Goal: Check status

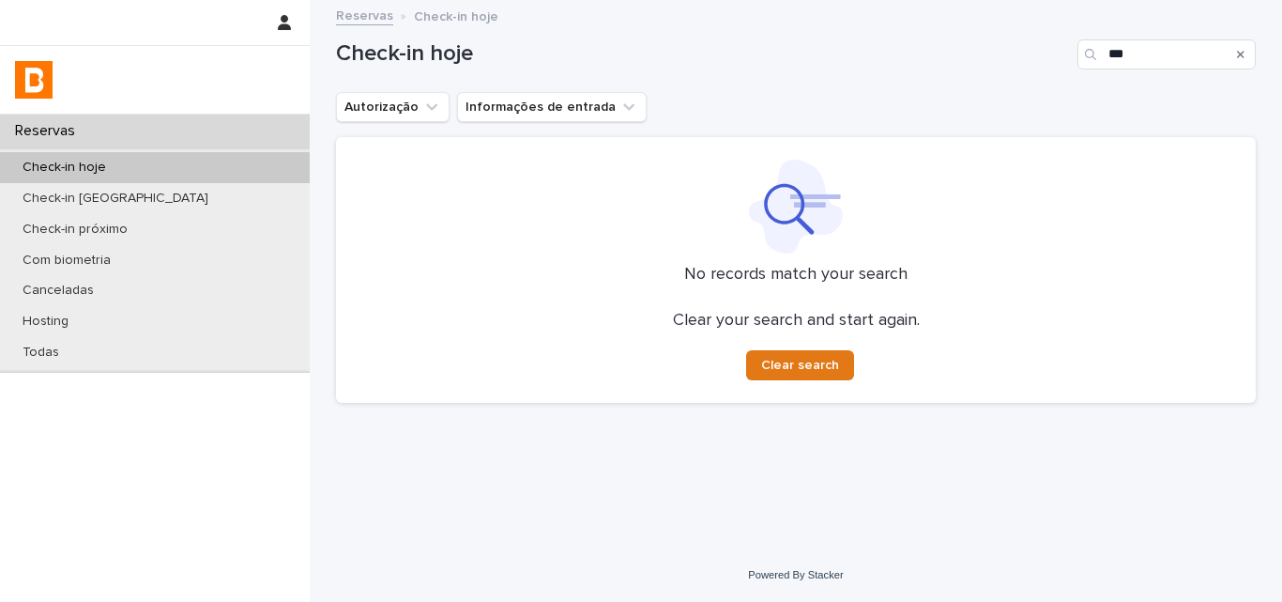
drag, startPoint x: 1170, startPoint y: 54, endPoint x: 964, endPoint y: 63, distance: 205.8
click at [987, 66] on div "Check-in hoje ***" at bounding box center [796, 54] width 920 height 30
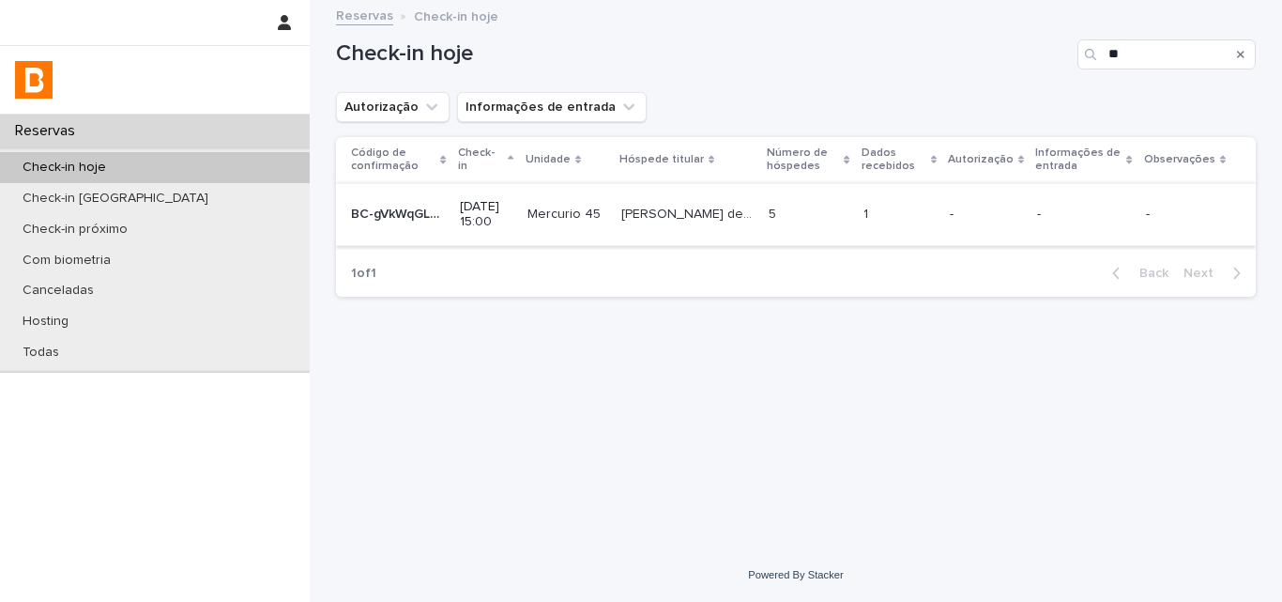
type input "**"
click at [906, 205] on div "1 1" at bounding box center [899, 214] width 71 height 31
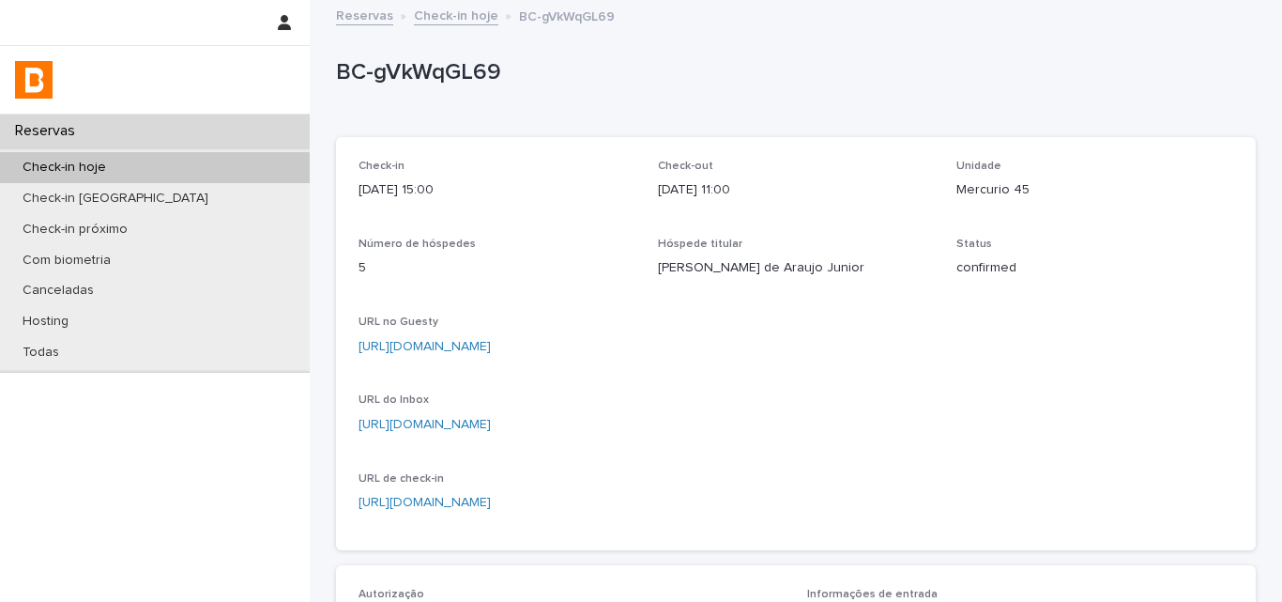
drag, startPoint x: 649, startPoint y: 271, endPoint x: 854, endPoint y: 283, distance: 205.9
click at [854, 283] on div "Check-in [DATE] 15:00 Check-out [DATE] 11:00 Unidade Mercurio 45 Número de hósp…" at bounding box center [796, 344] width 875 height 368
copy p "[PERSON_NAME] de Araujo Junior"
click at [640, 591] on p "Autorização" at bounding box center [572, 594] width 426 height 13
click at [435, 77] on p "BC-gVkWqGL69" at bounding box center [792, 72] width 912 height 27
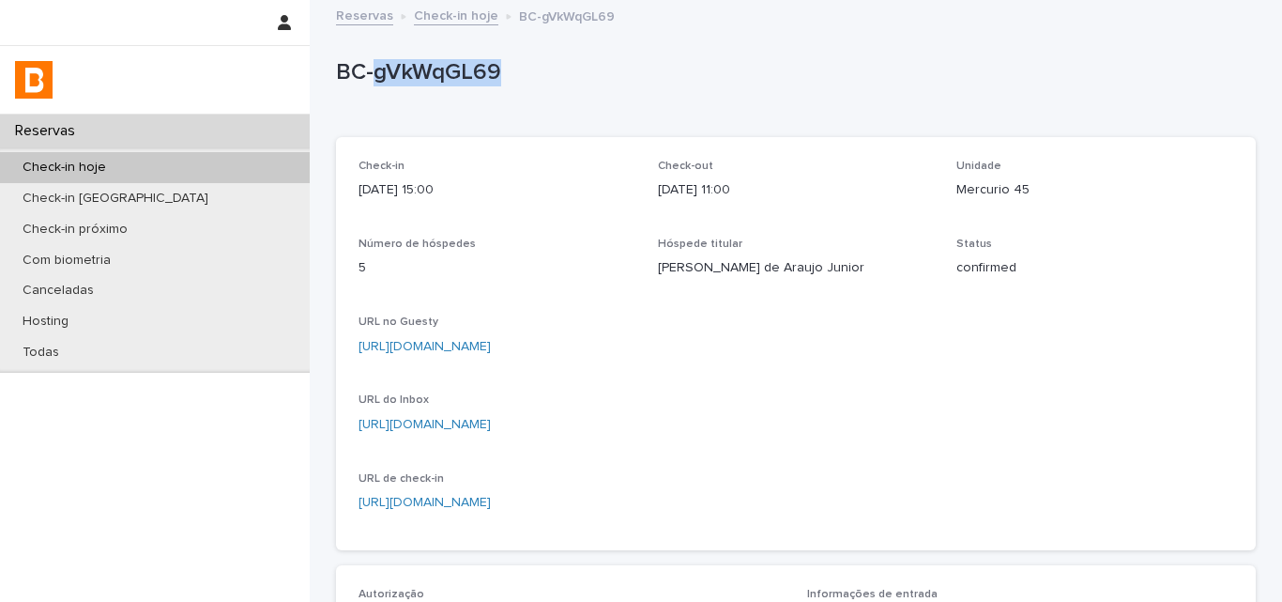
click at [435, 77] on p "BC-gVkWqGL69" at bounding box center [792, 72] width 912 height 27
copy p "BC-gVkWqGL69"
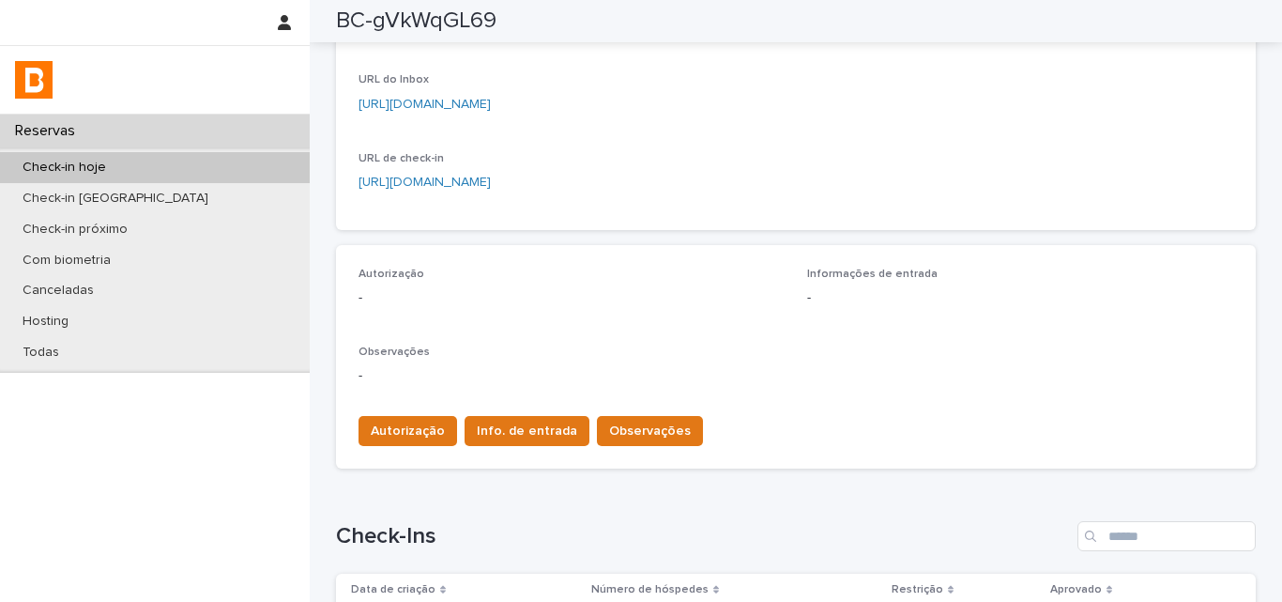
scroll to position [375, 0]
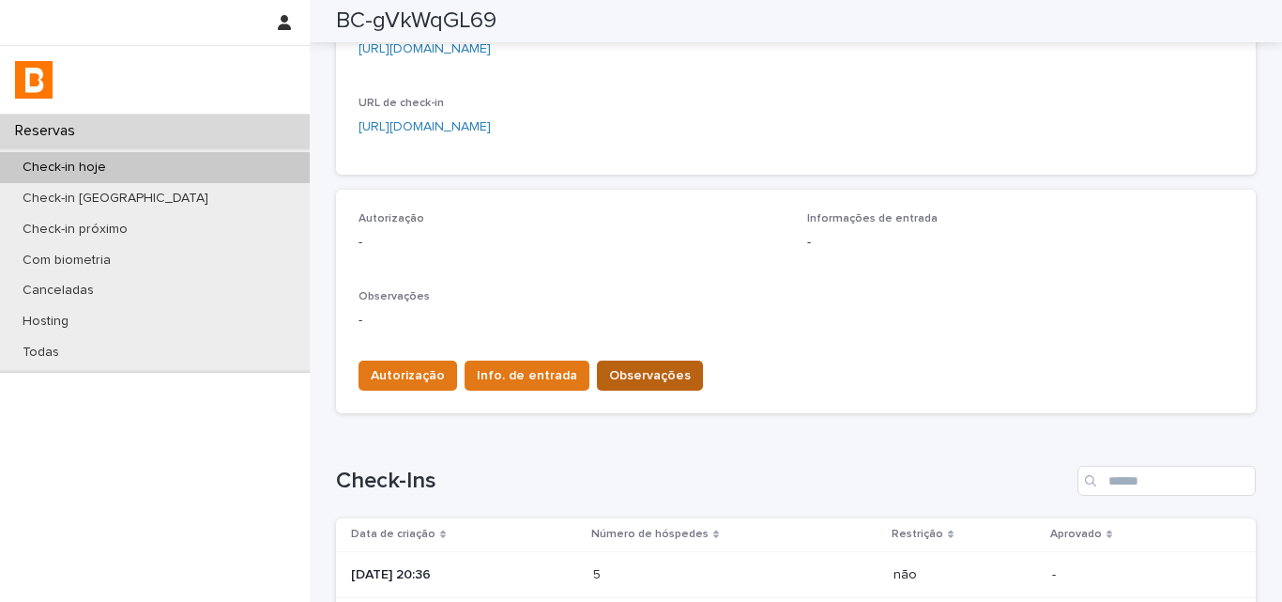
click at [634, 387] on button "Observações" at bounding box center [650, 375] width 106 height 30
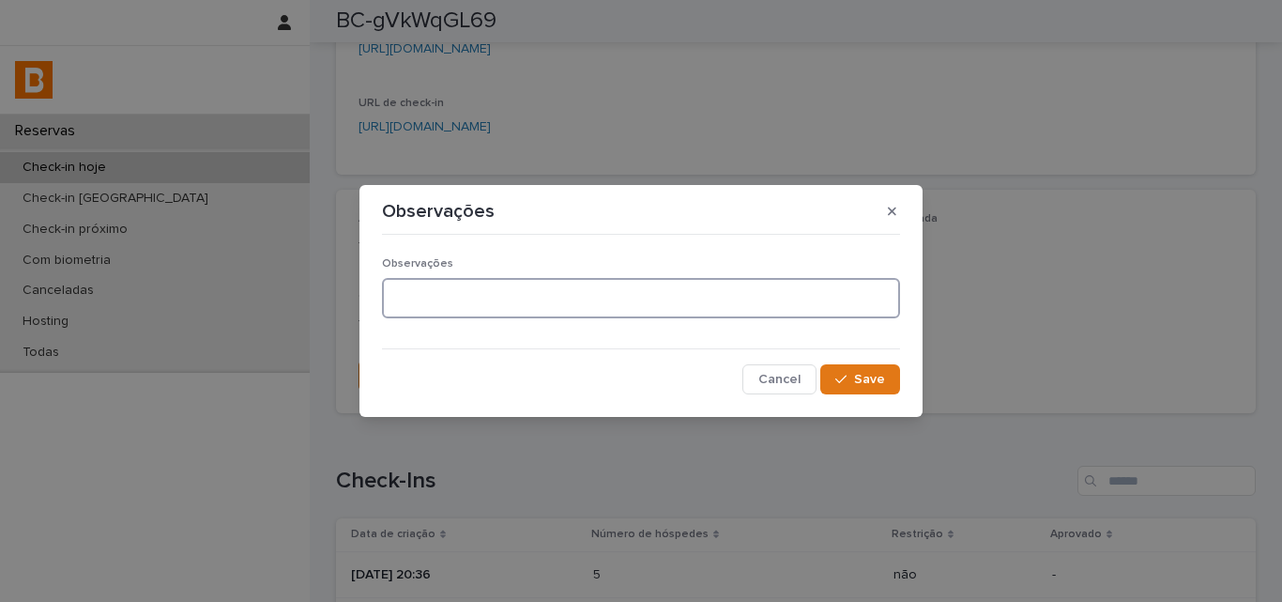
click at [590, 294] on textarea at bounding box center [641, 298] width 518 height 40
type textarea "**********"
click at [866, 375] on span "Save" at bounding box center [869, 379] width 31 height 13
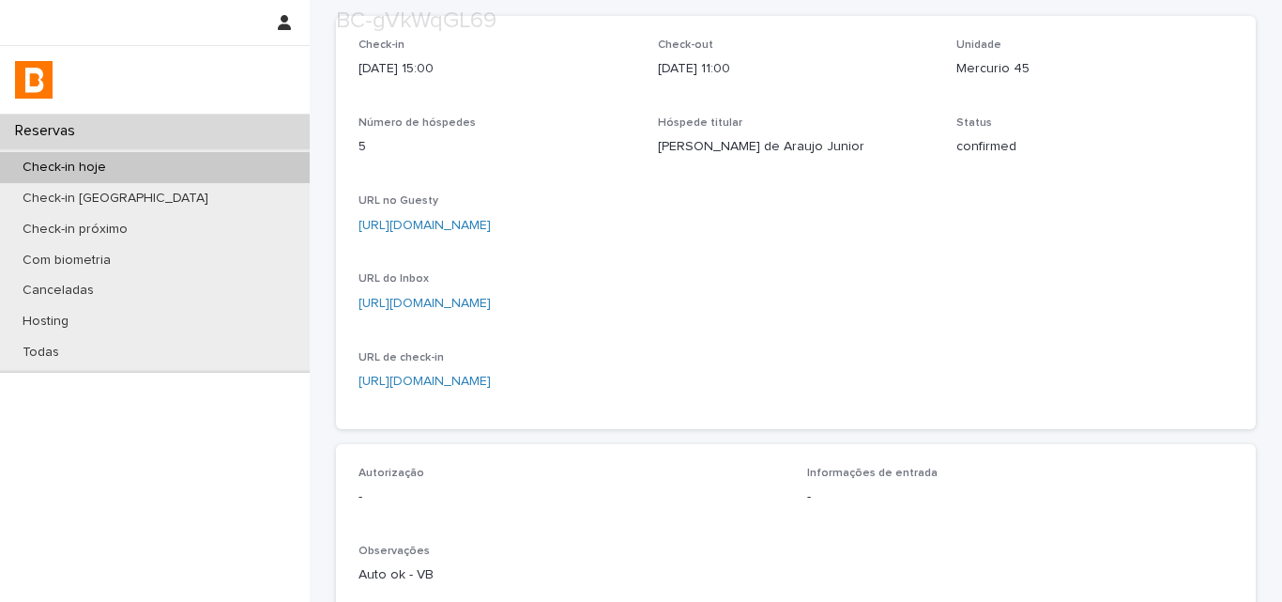
scroll to position [282, 0]
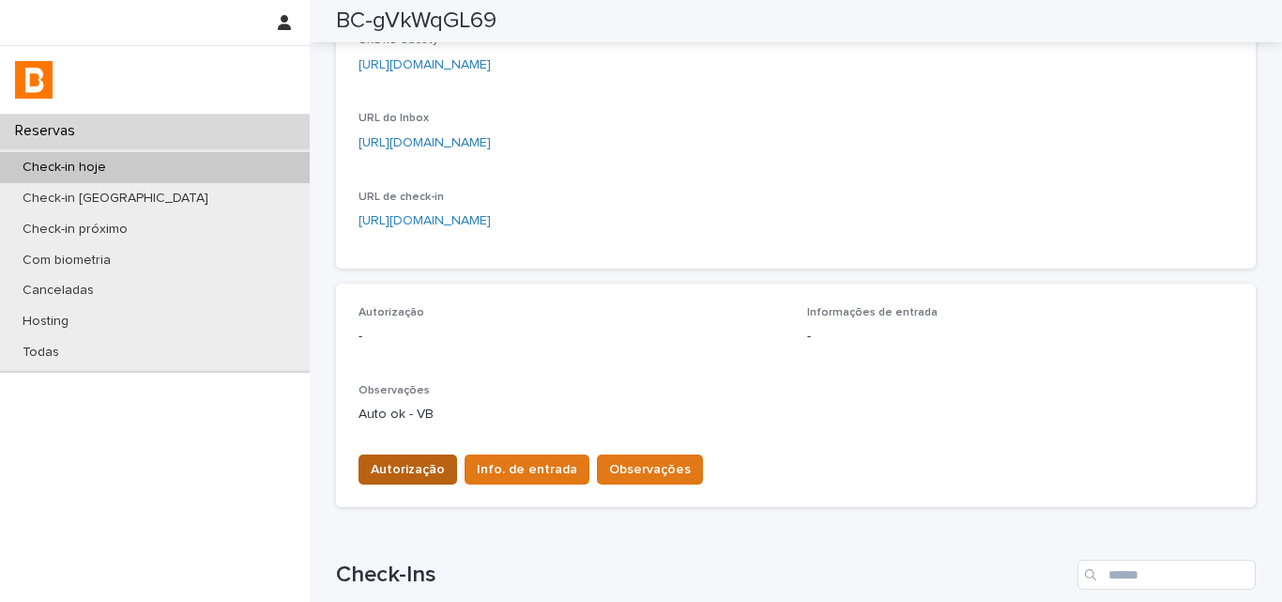
click at [379, 469] on span "Autorização" at bounding box center [408, 469] width 74 height 19
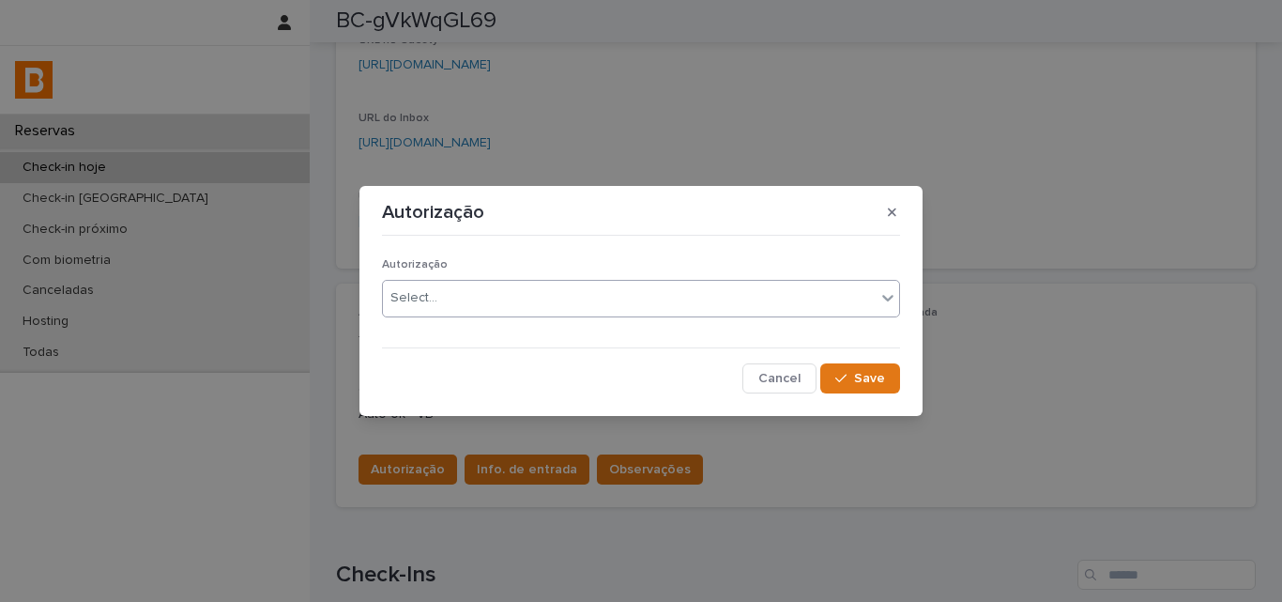
click at [424, 316] on body "Reservas Check-in hoje Check-in amanhã Check-in próximo Com biometria Cancelada…" at bounding box center [641, 301] width 1282 height 602
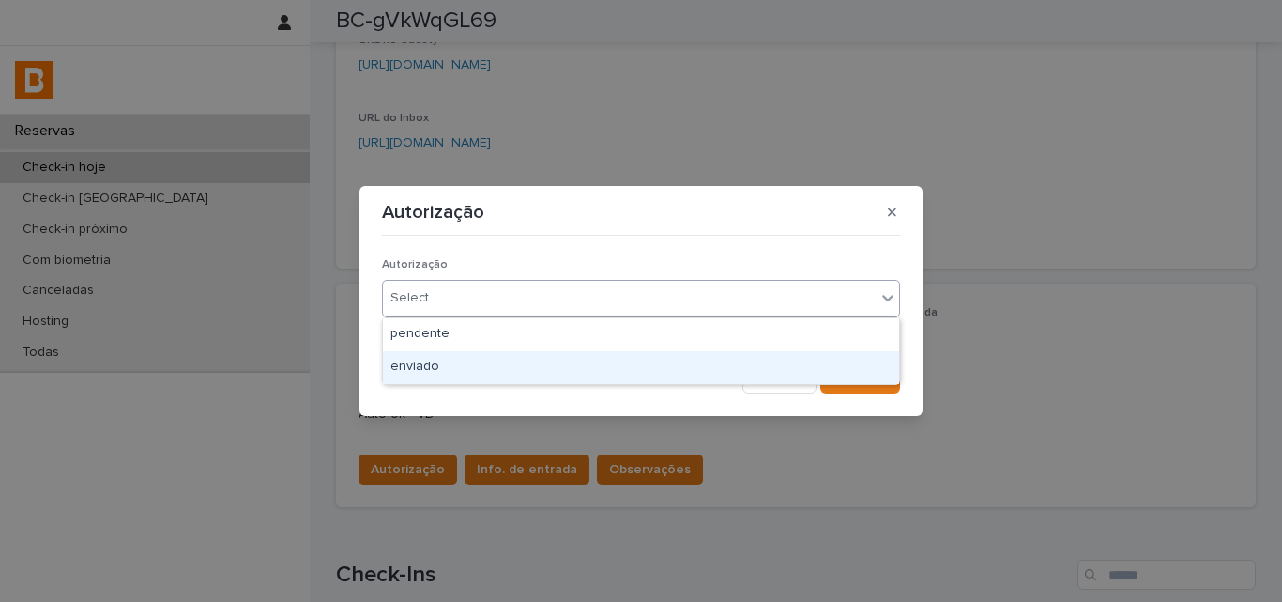
click at [434, 375] on div "enviado" at bounding box center [641, 367] width 516 height 33
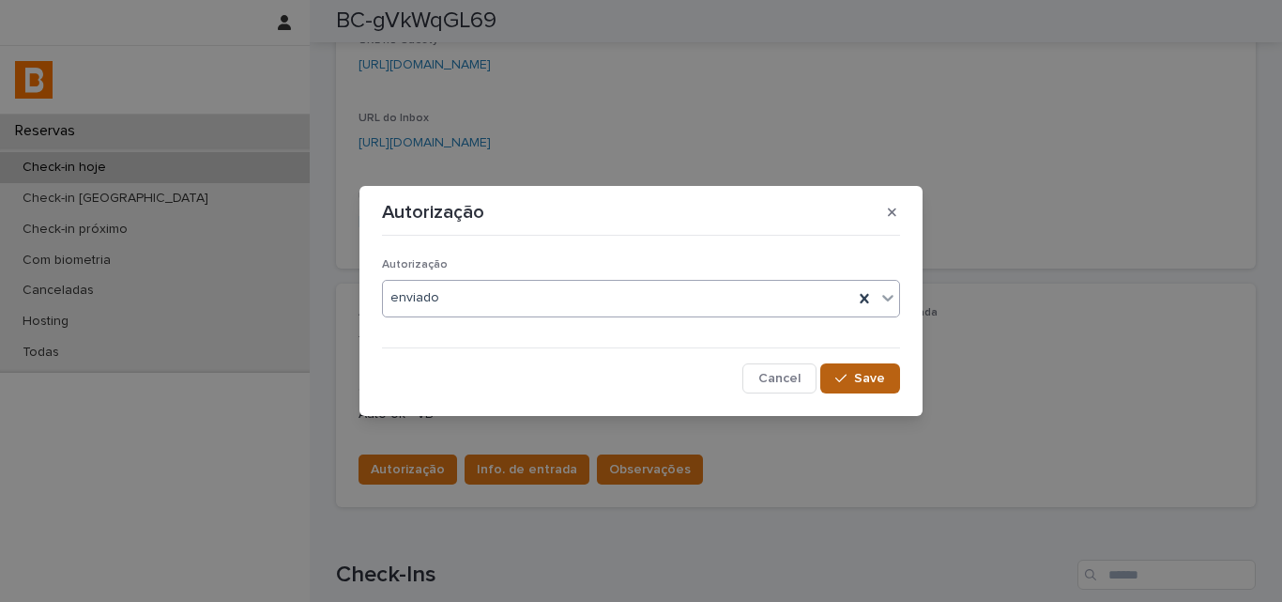
click at [881, 378] on span "Save" at bounding box center [869, 378] width 31 height 13
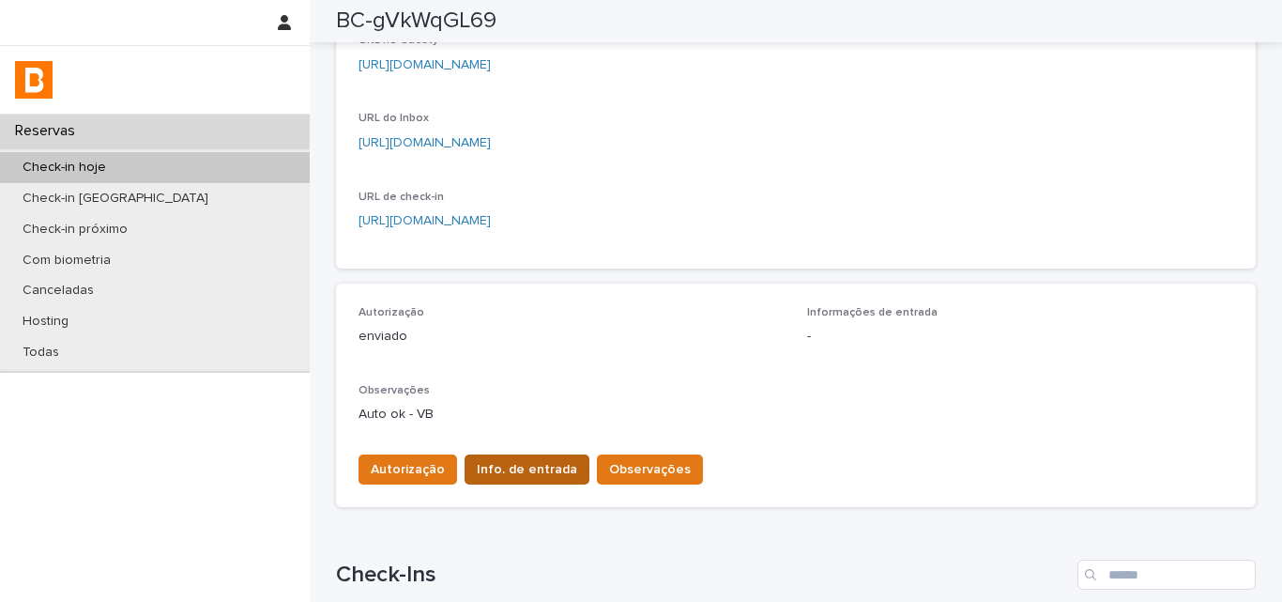
click at [541, 471] on span "Info. de entrada" at bounding box center [527, 469] width 100 height 19
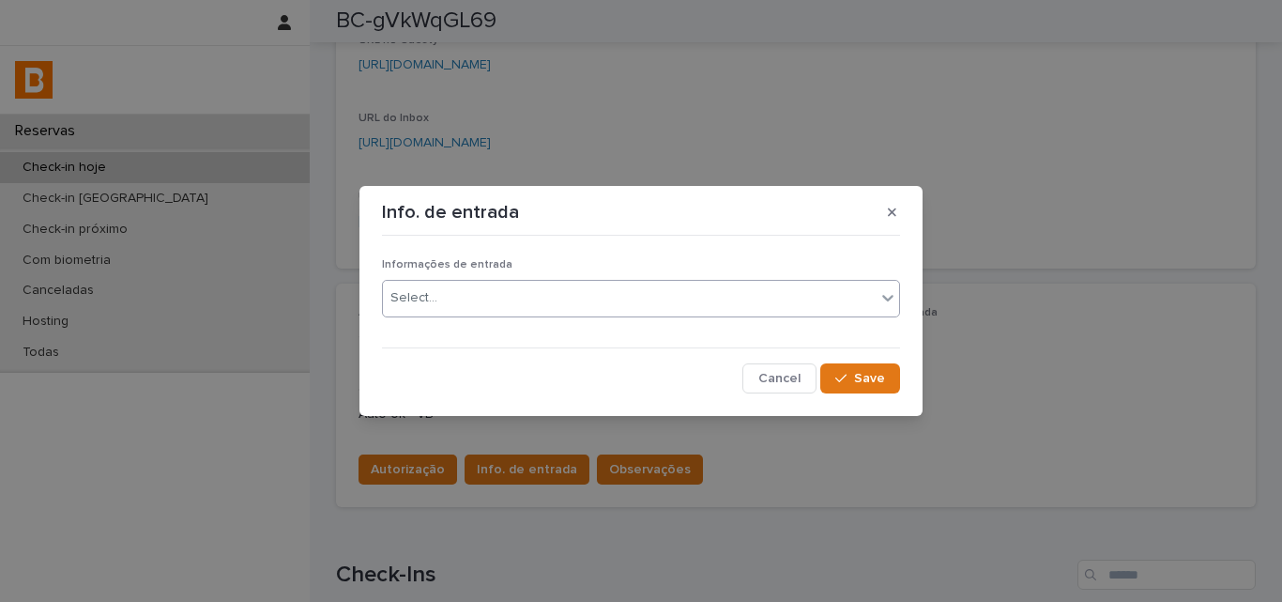
click at [498, 303] on div "Select..." at bounding box center [629, 298] width 493 height 31
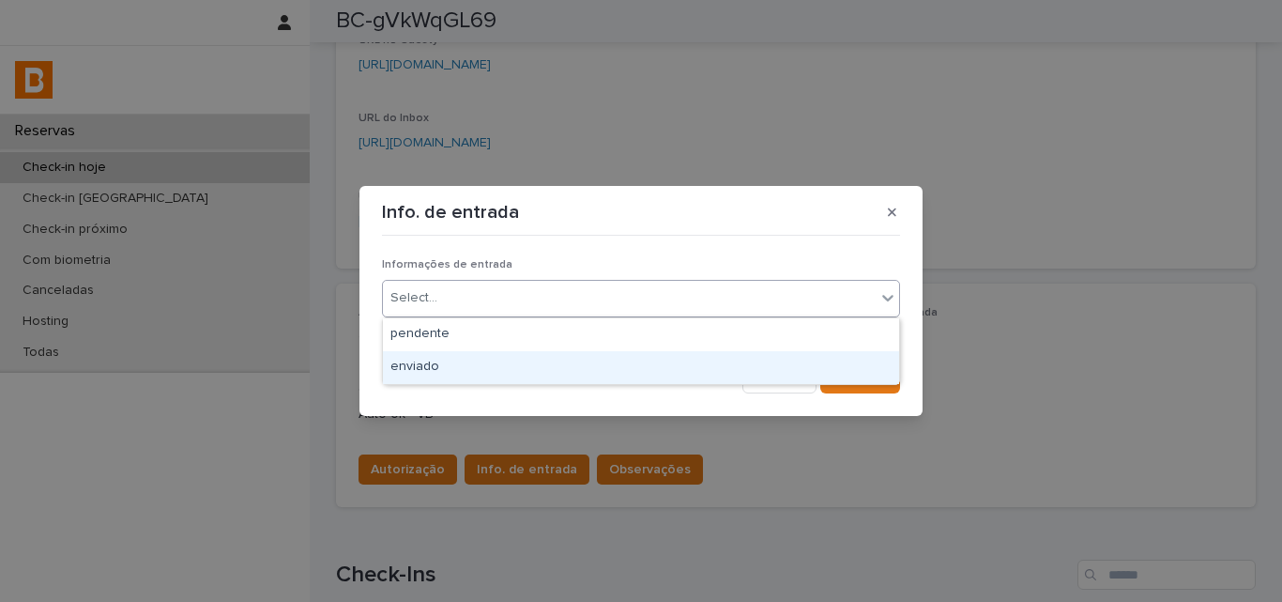
click at [497, 377] on div "enviado" at bounding box center [641, 367] width 516 height 33
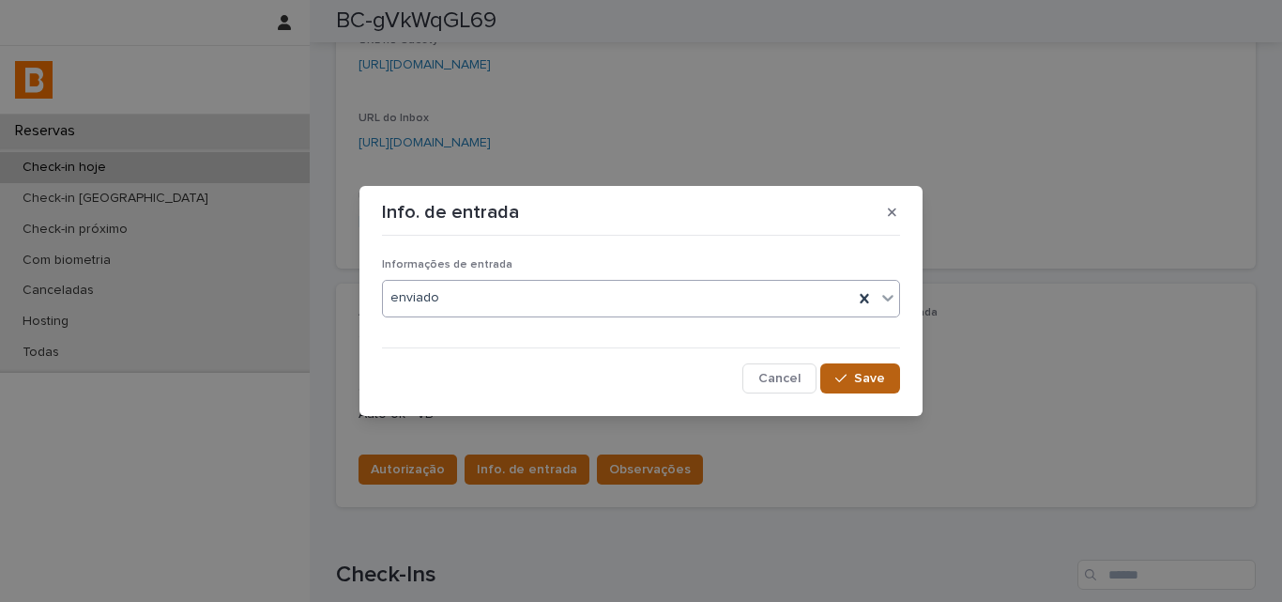
click at [834, 366] on button "Save" at bounding box center [860, 378] width 80 height 30
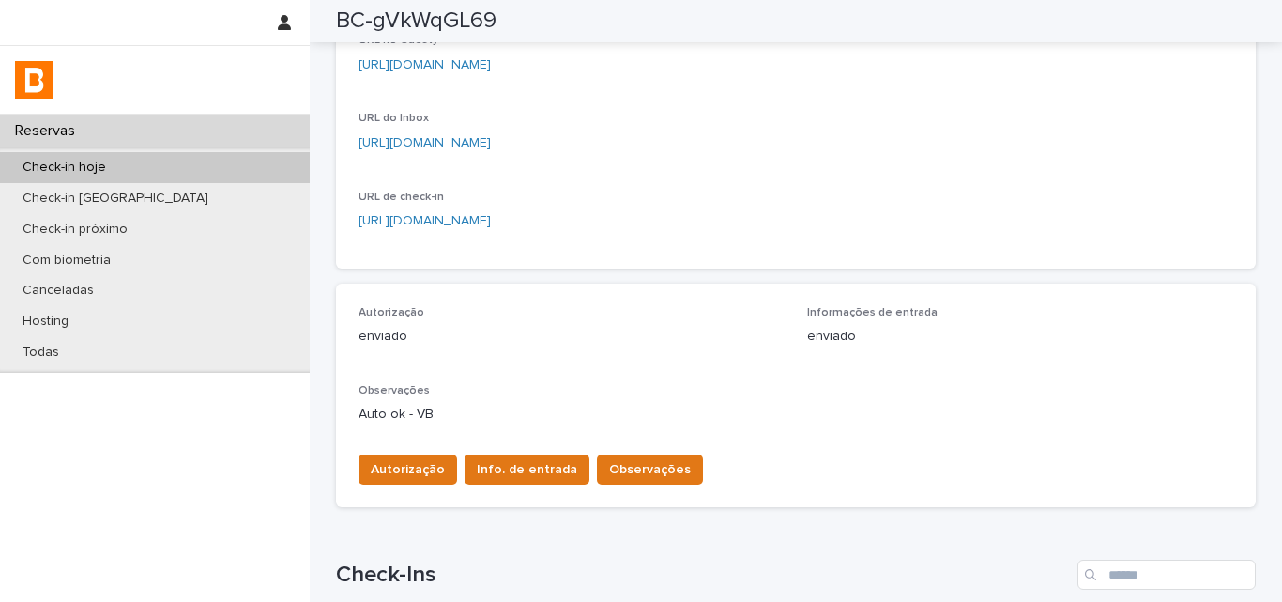
scroll to position [0, 0]
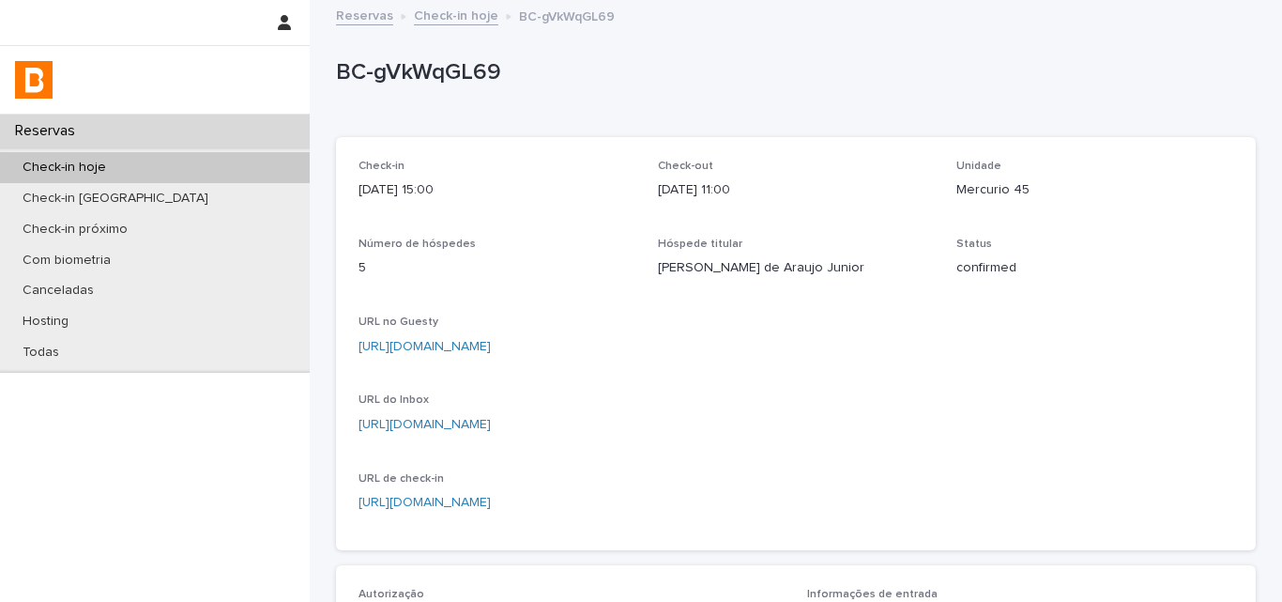
drag, startPoint x: 1065, startPoint y: 370, endPoint x: 842, endPoint y: 455, distance: 239.2
click at [1065, 370] on div "URL no Guesty [URL][DOMAIN_NAME]" at bounding box center [796, 342] width 875 height 55
click at [1078, 144] on div "Check-in [DATE] 15:00 Check-out [DATE] 11:00 Unidade Mercurio 45 Número de hósp…" at bounding box center [796, 343] width 920 height 413
click at [1084, 242] on p "Status" at bounding box center [1094, 243] width 277 height 13
drag, startPoint x: 1062, startPoint y: 384, endPoint x: 1055, endPoint y: 391, distance: 10.0
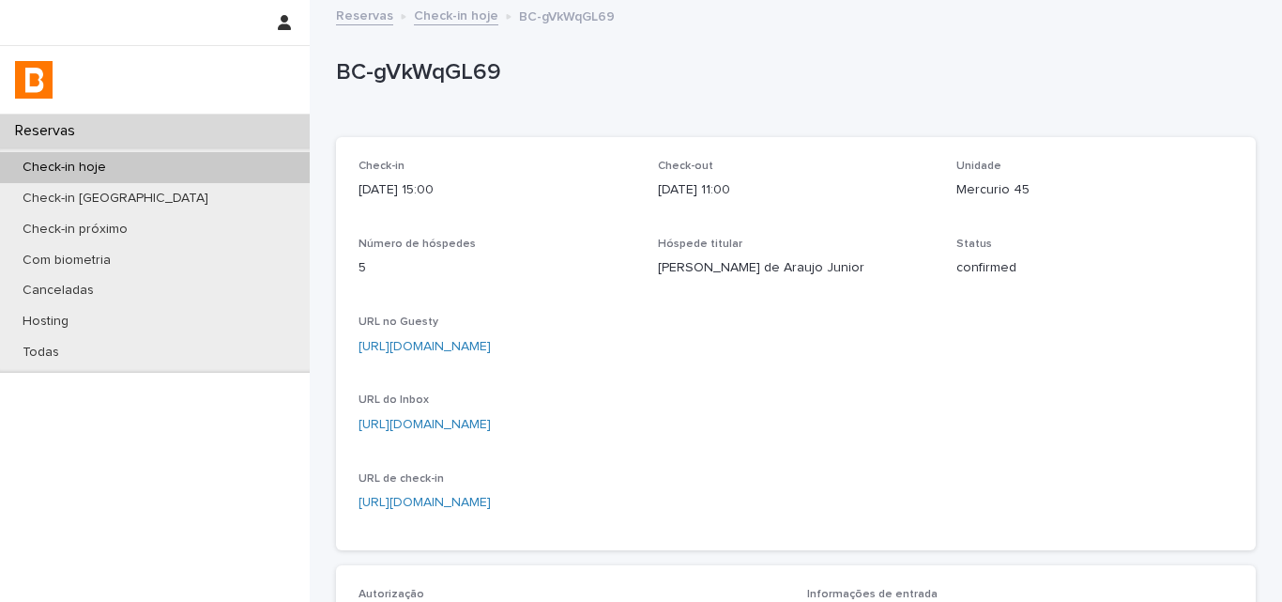
click at [1062, 384] on div "Check-in [DATE] 15:00 Check-out [DATE] 11:00 Unidade Mercurio 45 Número de hósp…" at bounding box center [796, 344] width 875 height 368
click at [223, 172] on div "Check-in hoje" at bounding box center [155, 167] width 310 height 31
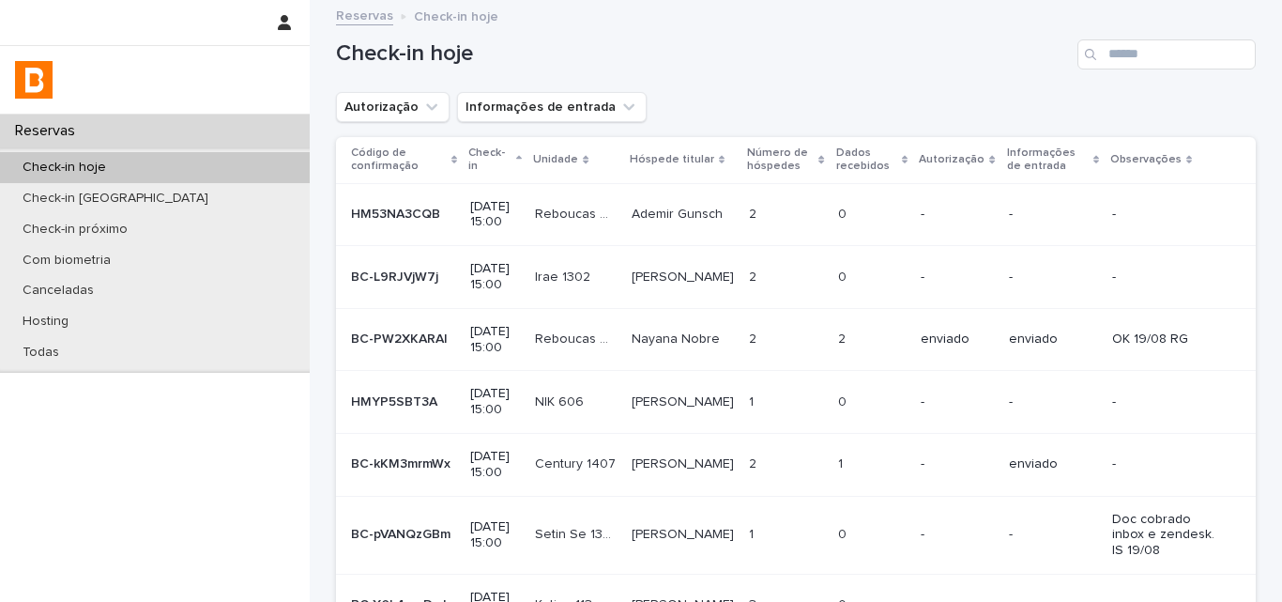
click at [1129, 70] on div "Check-in hoje" at bounding box center [796, 47] width 920 height 90
click at [1142, 46] on input "Search" at bounding box center [1167, 54] width 178 height 30
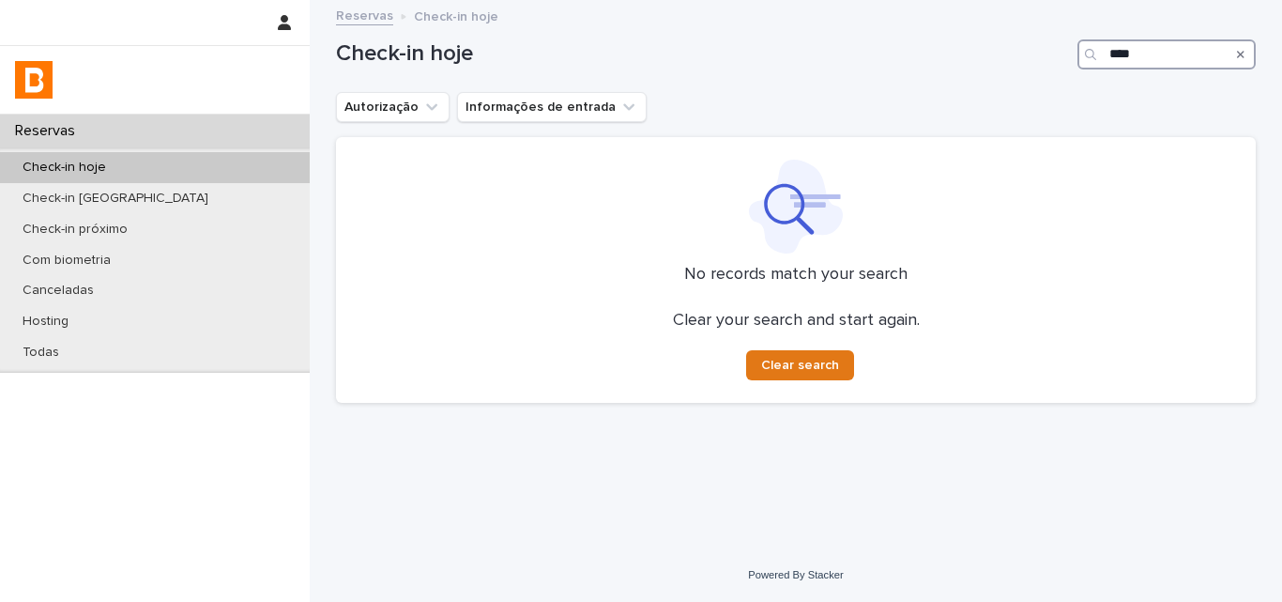
type input "****"
click at [1163, 62] on input "****" at bounding box center [1167, 54] width 178 height 30
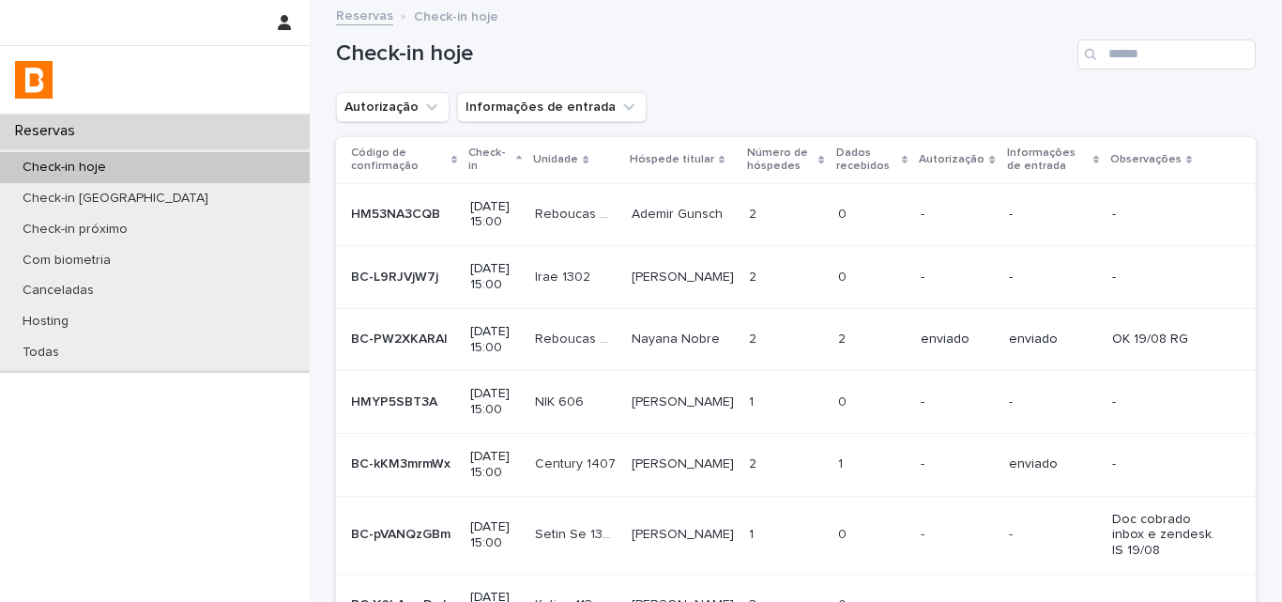
click at [801, 39] on div "Check-in hoje" at bounding box center [796, 54] width 920 height 30
click at [1124, 49] on input "Search" at bounding box center [1167, 54] width 178 height 30
